Goal: Transaction & Acquisition: Purchase product/service

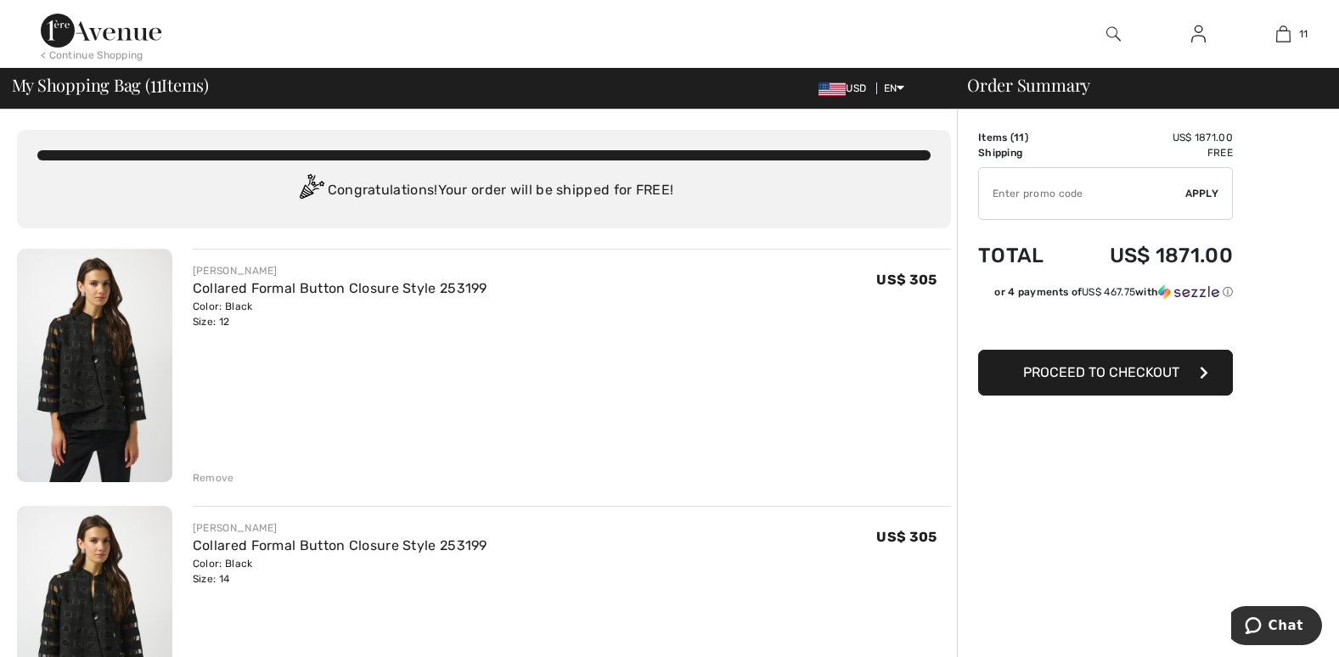
click at [211, 473] on div "Remove" at bounding box center [214, 477] width 42 height 15
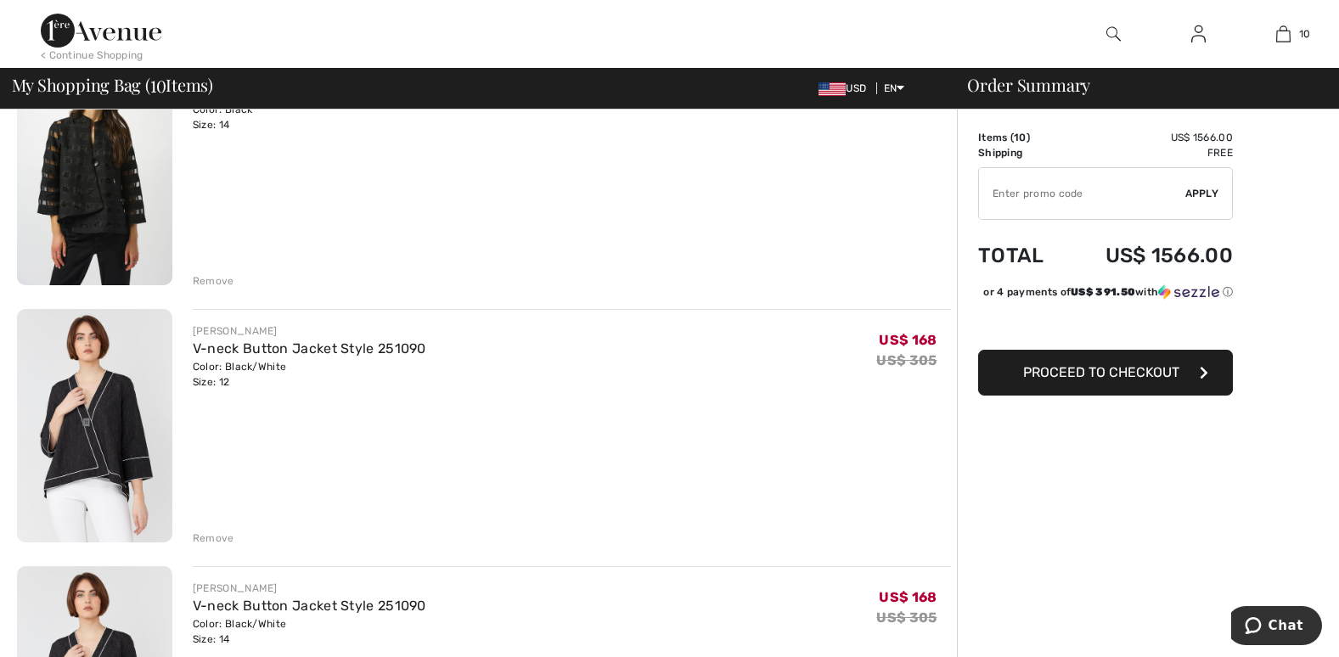
scroll to position [204, 0]
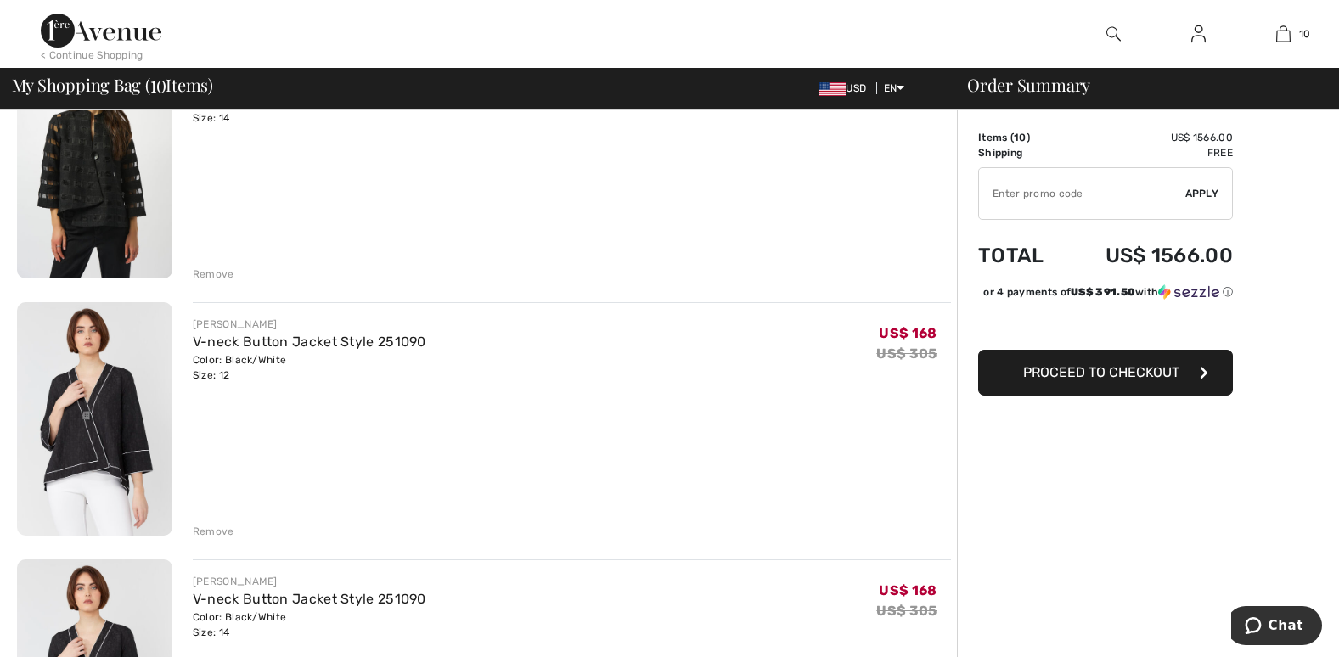
click at [211, 532] on div "Remove" at bounding box center [214, 531] width 42 height 15
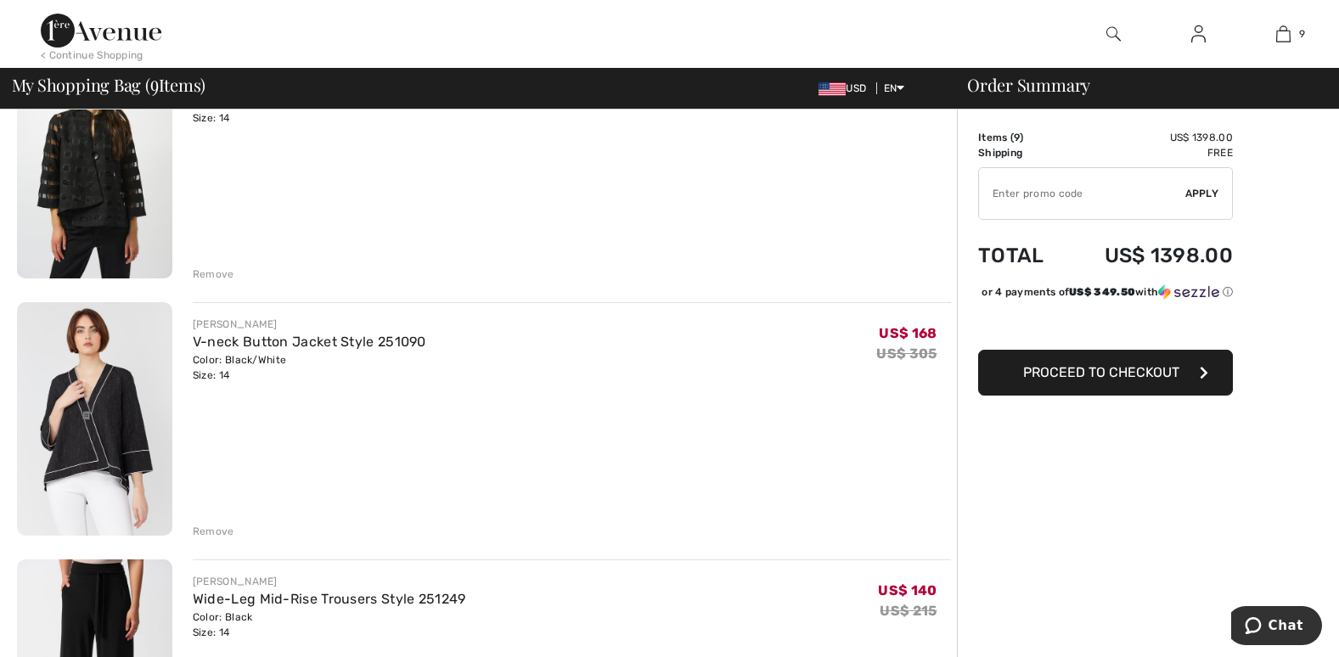
click at [209, 537] on div "Remove" at bounding box center [214, 531] width 42 height 15
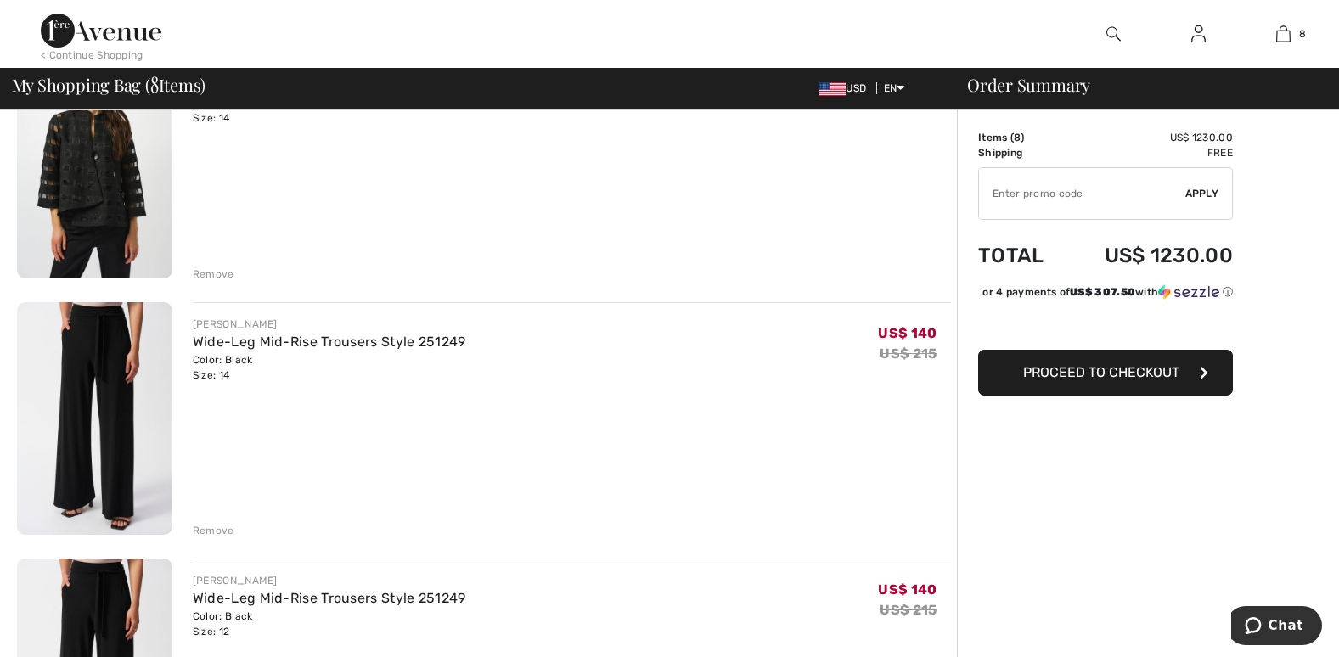
click at [209, 537] on div "Remove" at bounding box center [214, 530] width 42 height 15
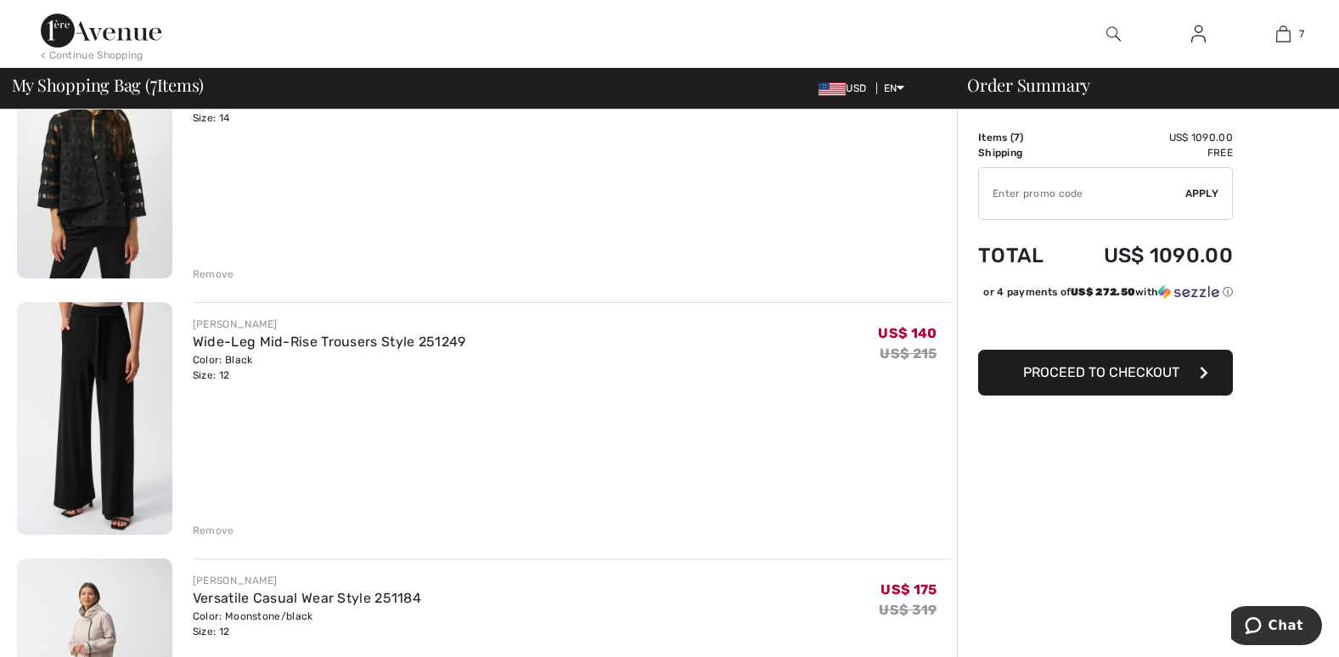
click at [209, 537] on div "Remove" at bounding box center [214, 530] width 42 height 15
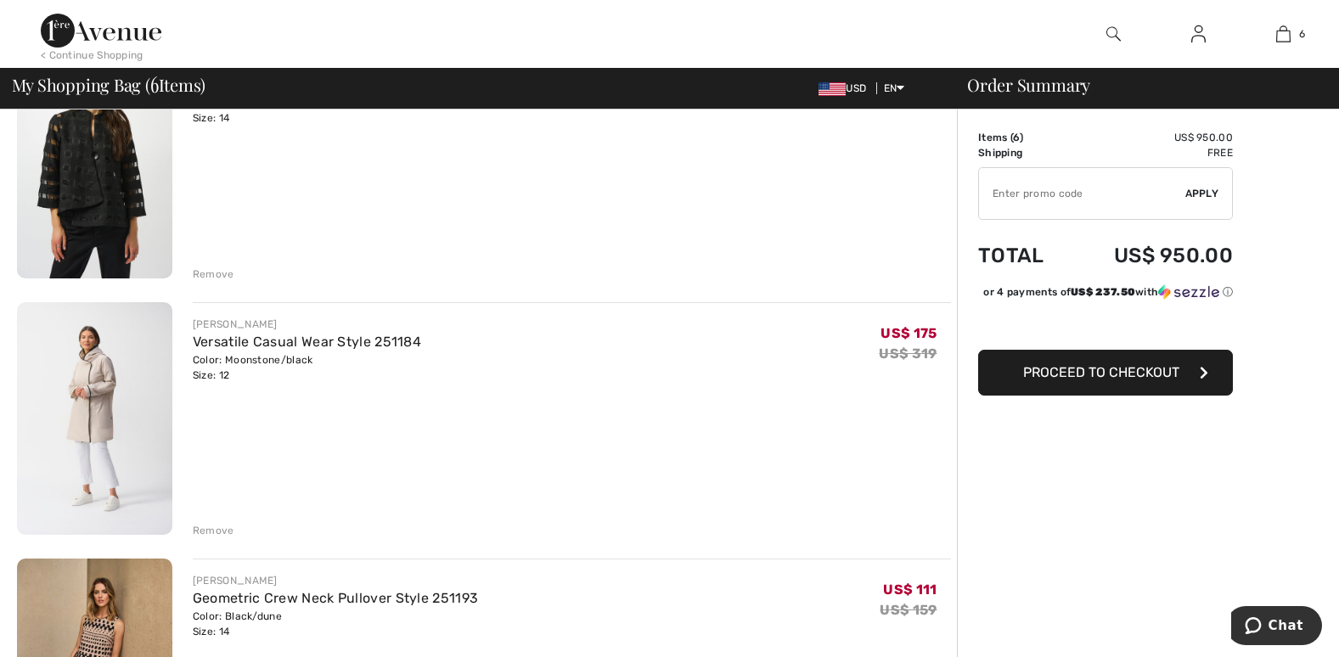
click at [209, 537] on div "Remove" at bounding box center [214, 530] width 42 height 15
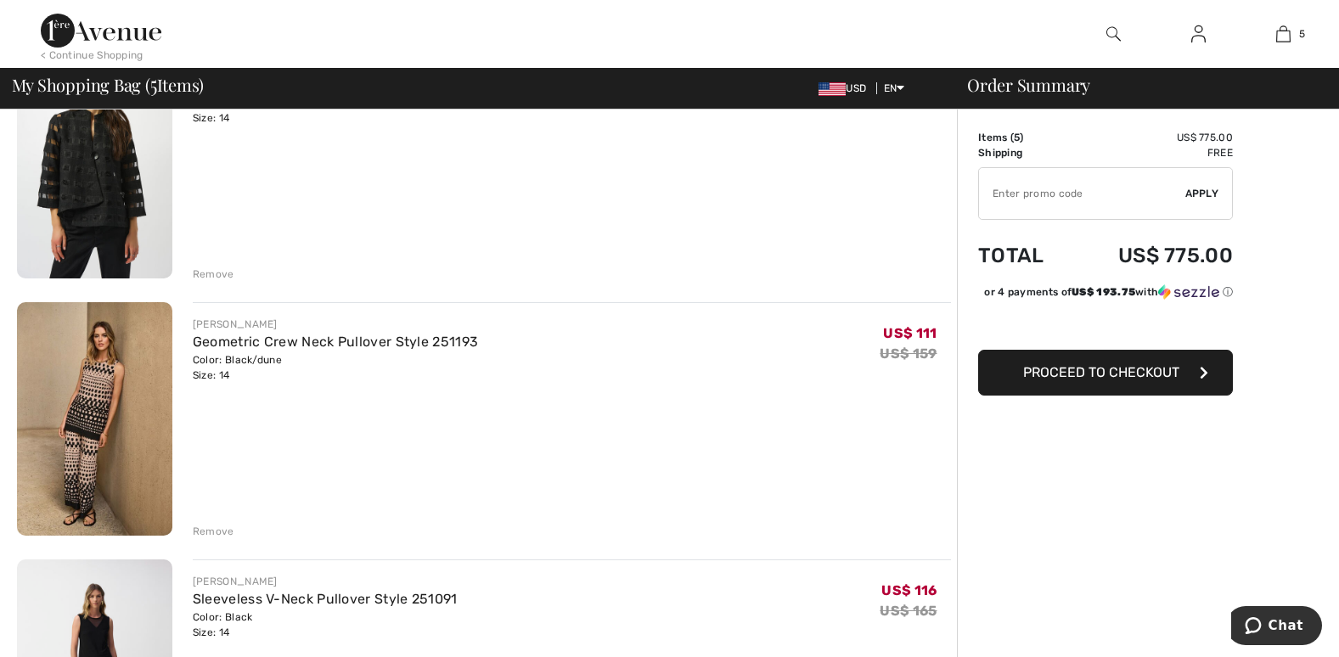
click at [209, 537] on div "Remove" at bounding box center [214, 531] width 42 height 15
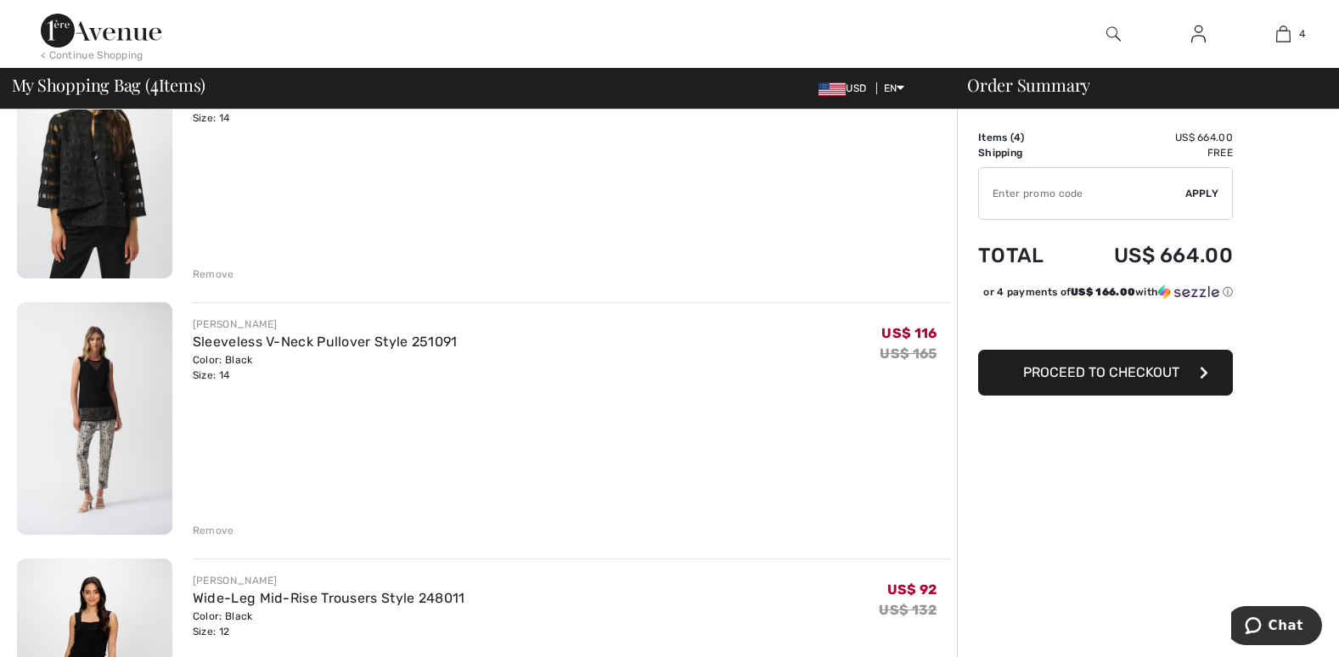
click at [209, 537] on div "Remove" at bounding box center [214, 530] width 42 height 15
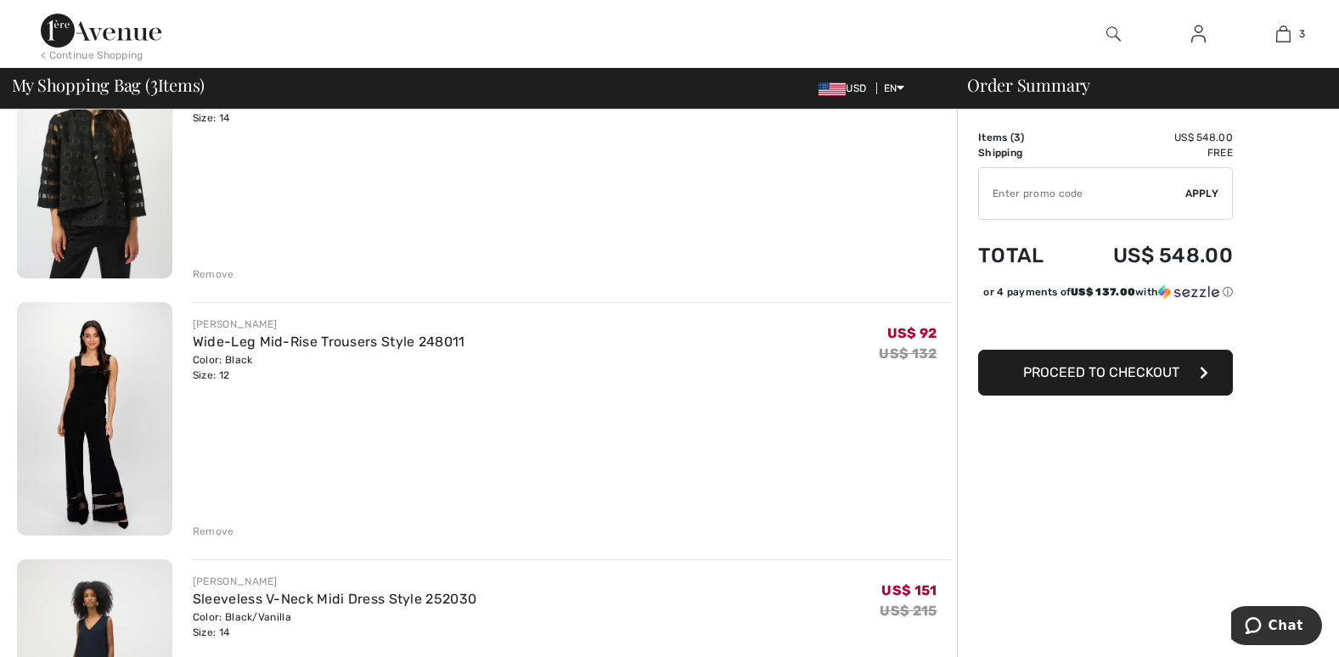
click at [209, 537] on div "Remove" at bounding box center [214, 531] width 42 height 15
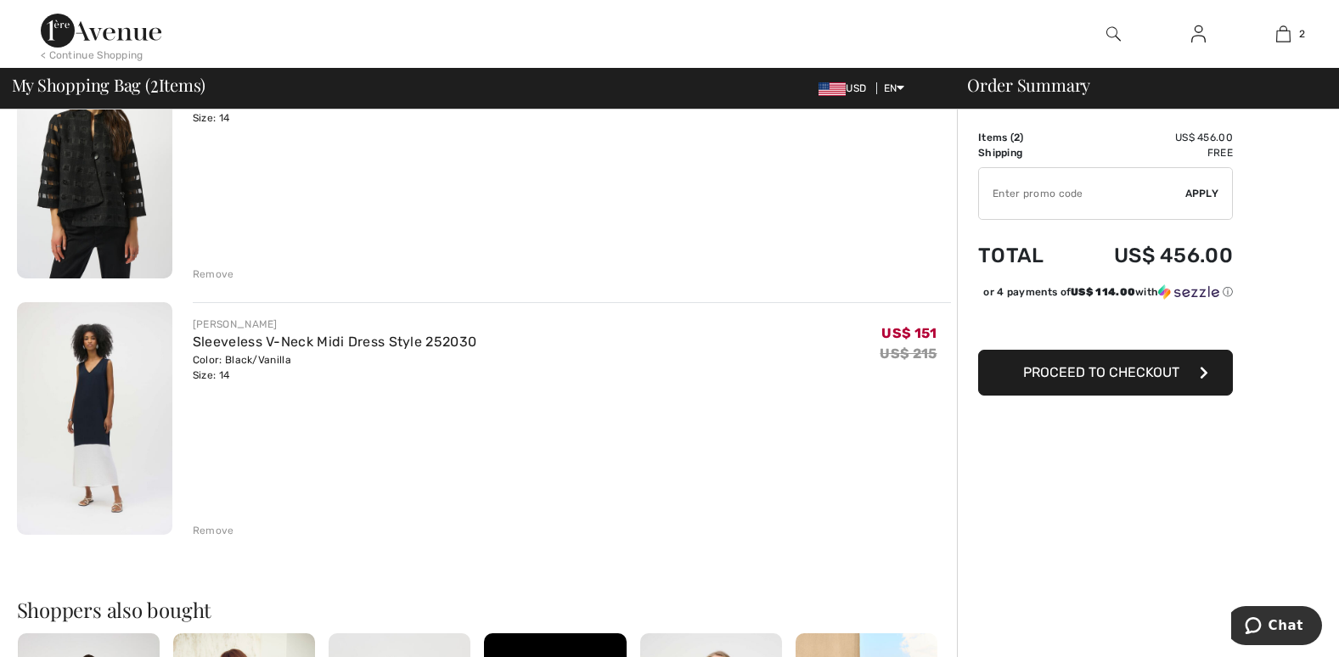
click at [218, 529] on div "Remove" at bounding box center [214, 530] width 42 height 15
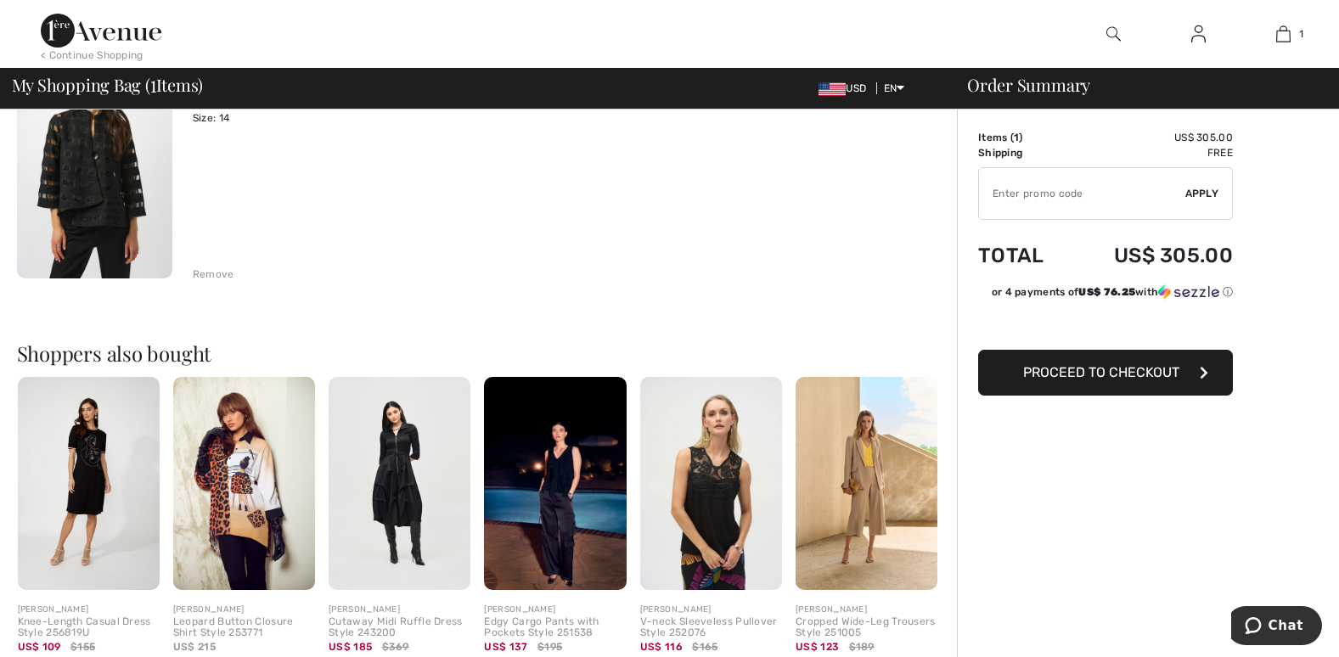
scroll to position [0, 0]
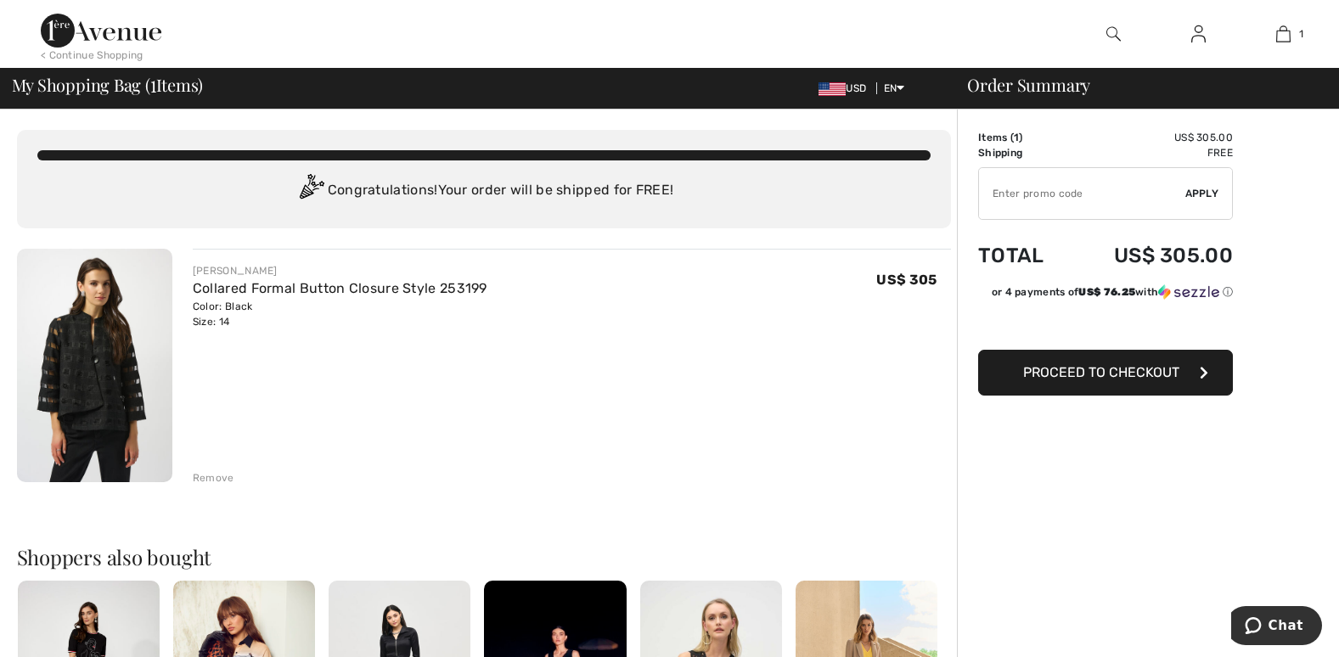
click at [93, 382] on img at bounding box center [94, 365] width 155 height 233
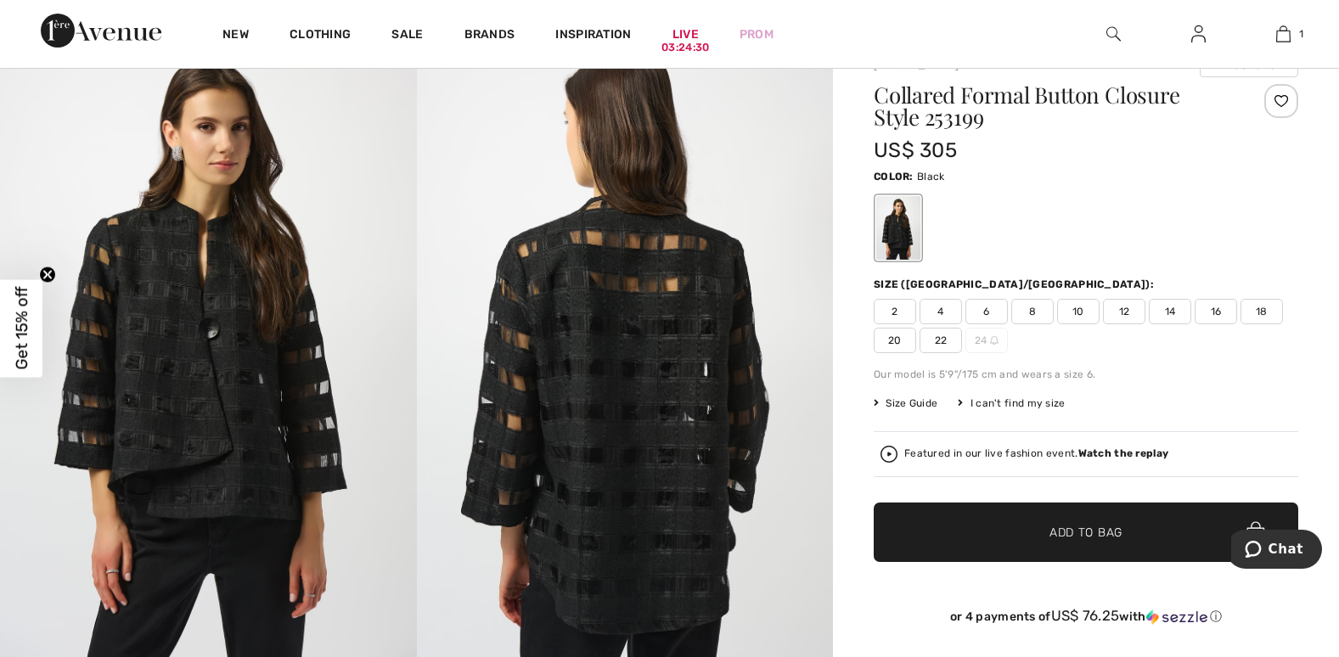
scroll to position [102, 0]
